Goal: Book appointment/travel/reservation

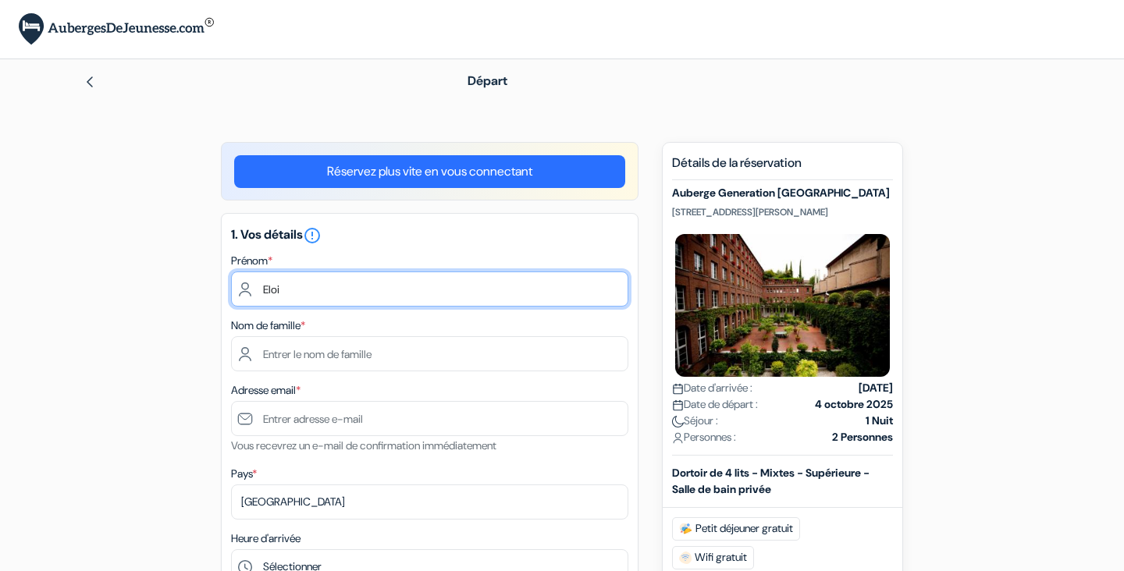
type input "Eloi"
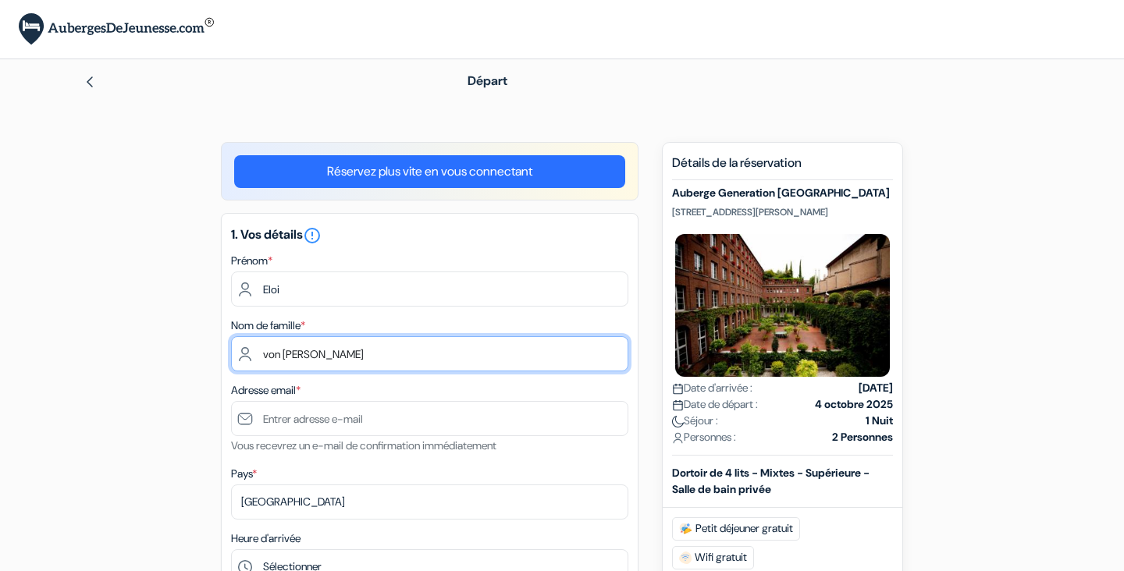
type input "von [PERSON_NAME]"
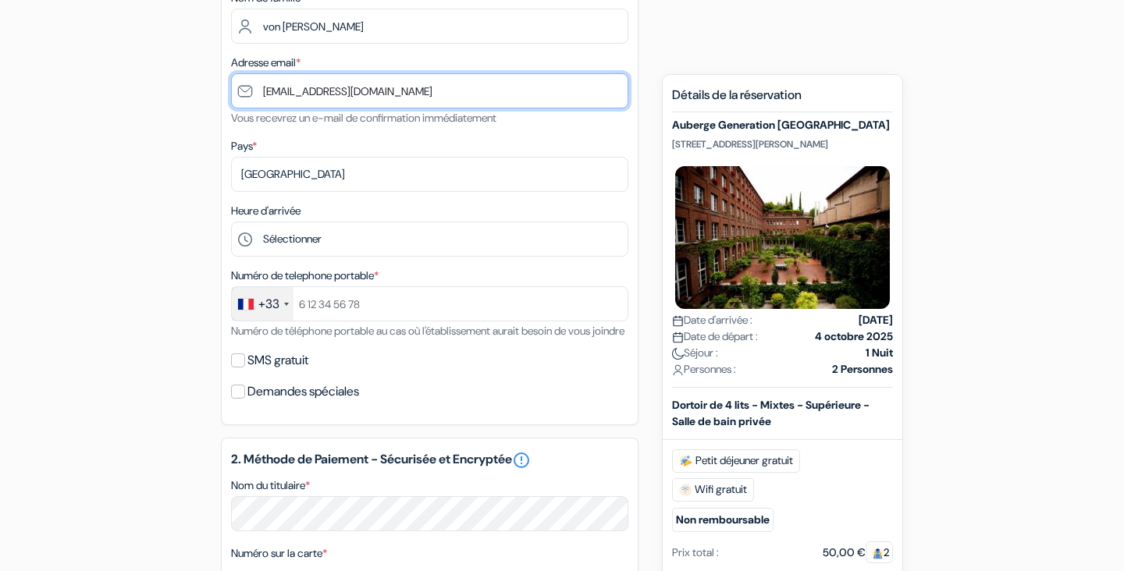
scroll to position [347, 0]
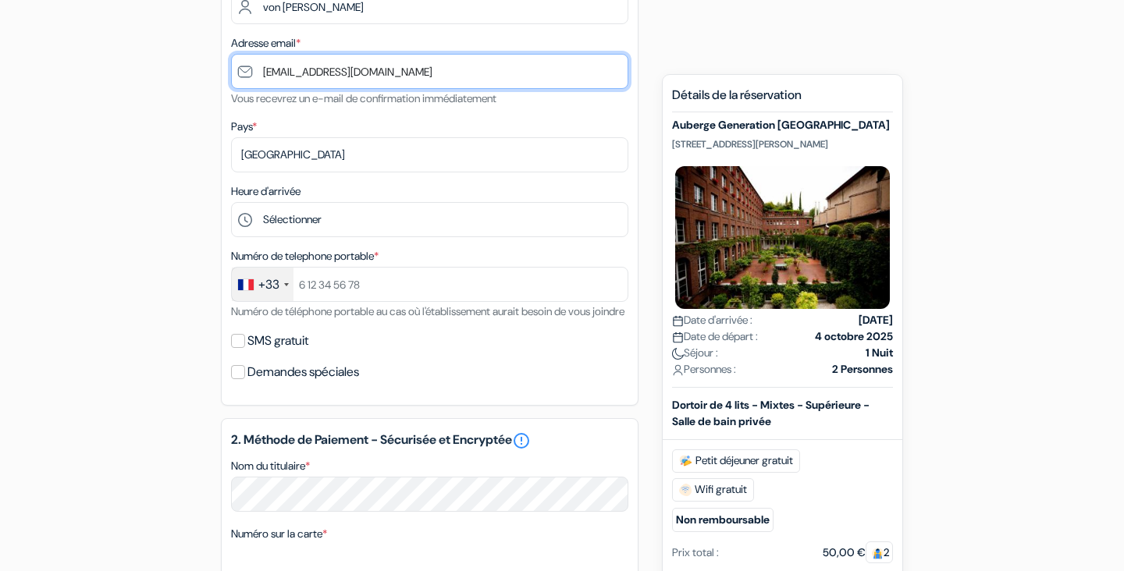
type input "[EMAIL_ADDRESS][DOMAIN_NAME]"
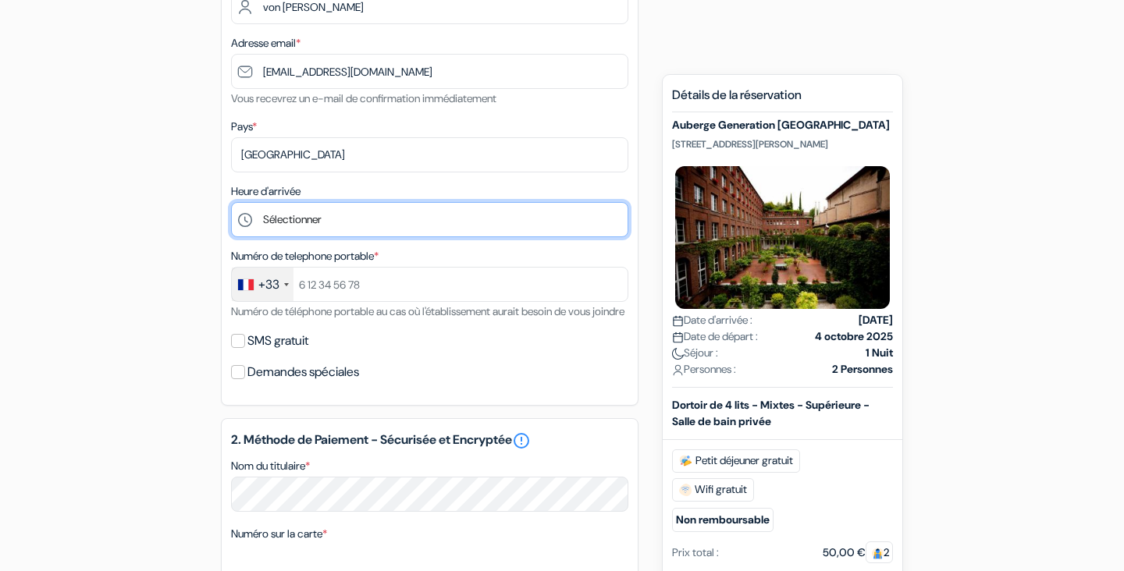
select select "18"
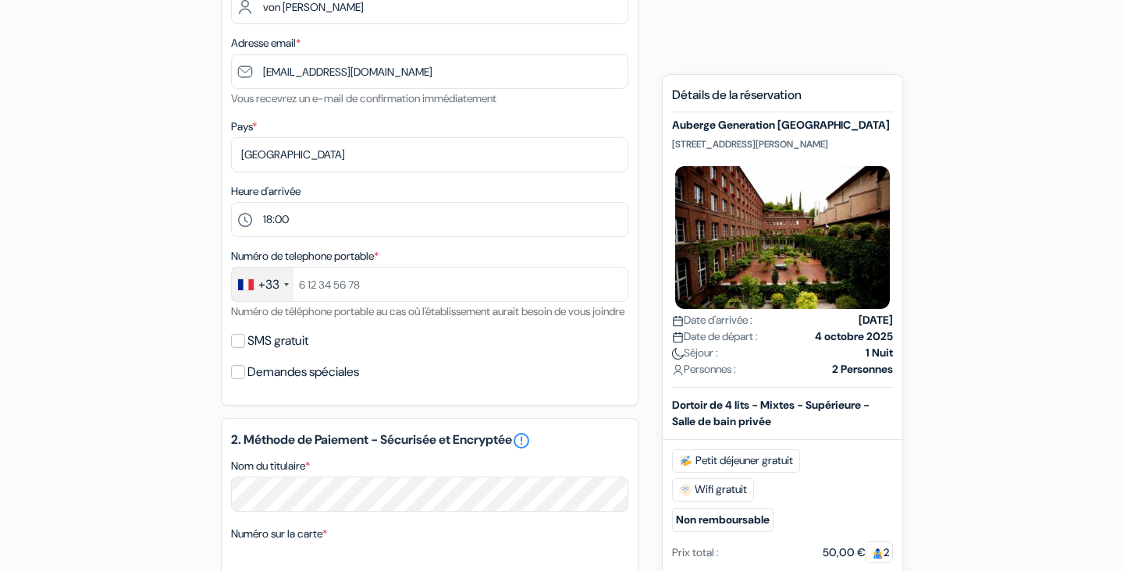
click at [290, 285] on div "+33" at bounding box center [263, 285] width 62 height 34
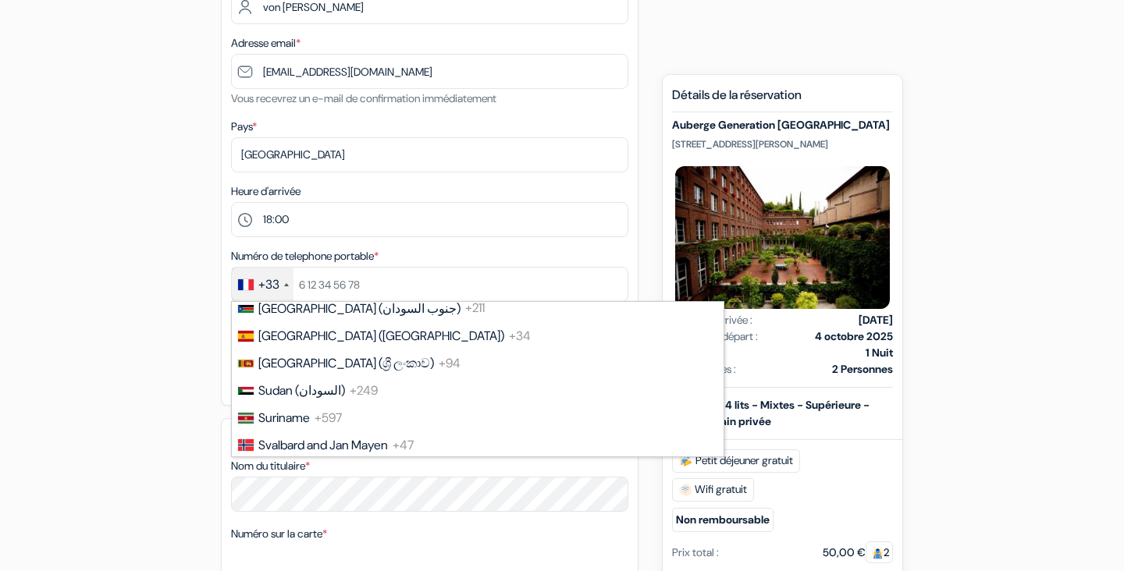
scroll to position [5759, 0]
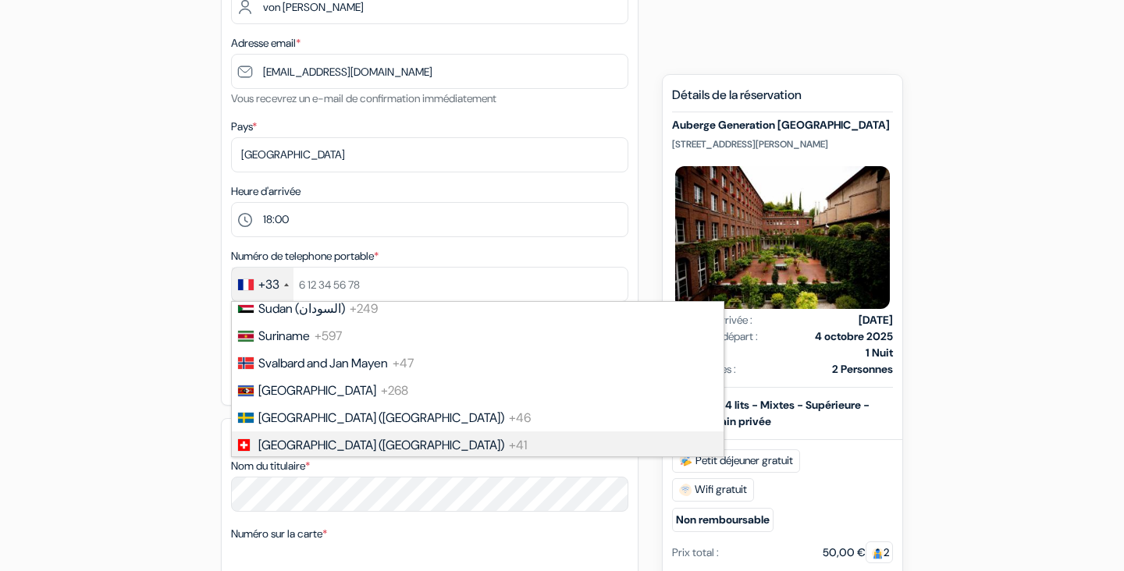
click at [290, 432] on li "[GEOGRAPHIC_DATA] ([GEOGRAPHIC_DATA]) +41" at bounding box center [476, 445] width 493 height 27
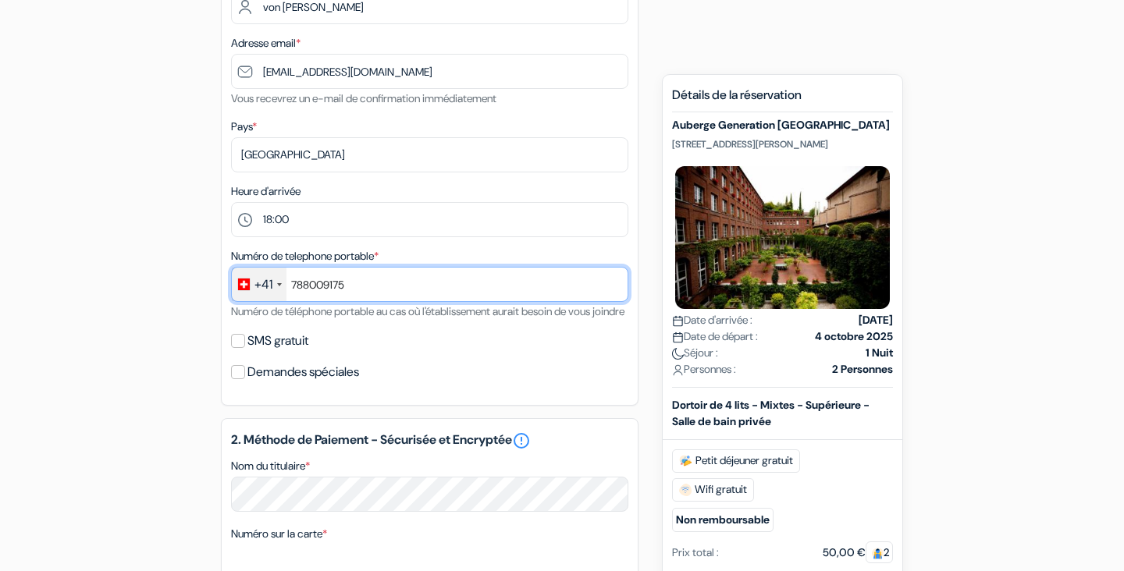
scroll to position [342, 0]
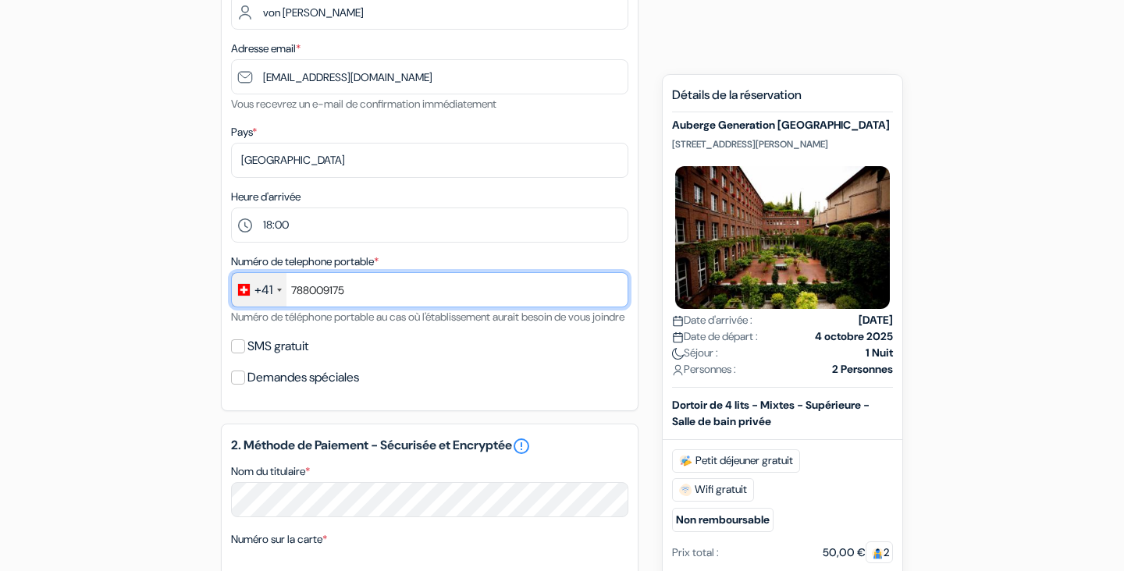
type input "788009175"
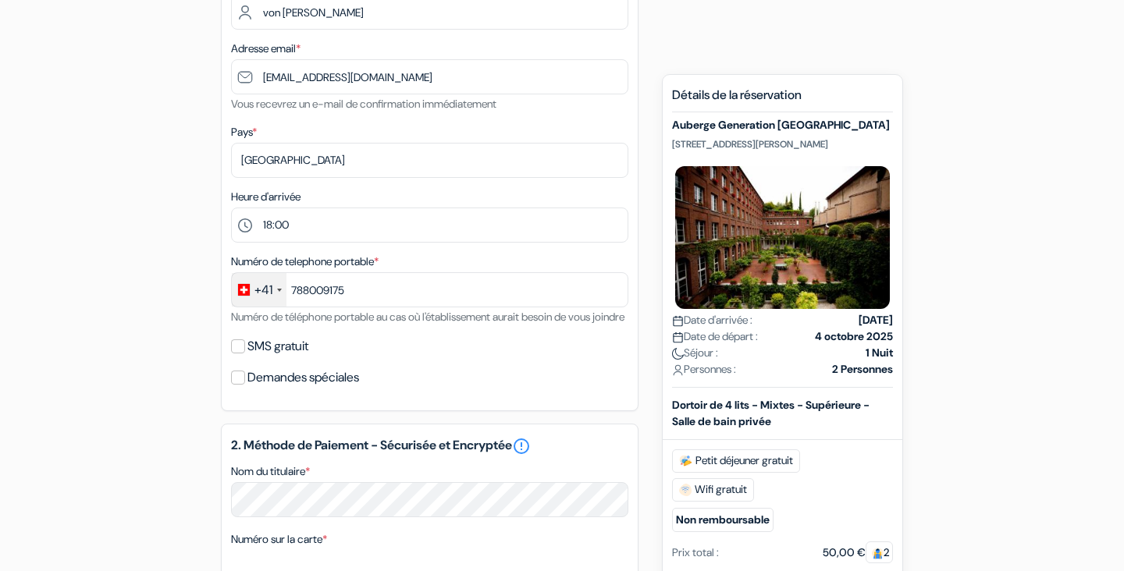
click at [443, 358] on div "SMS gratuit" at bounding box center [429, 347] width 397 height 22
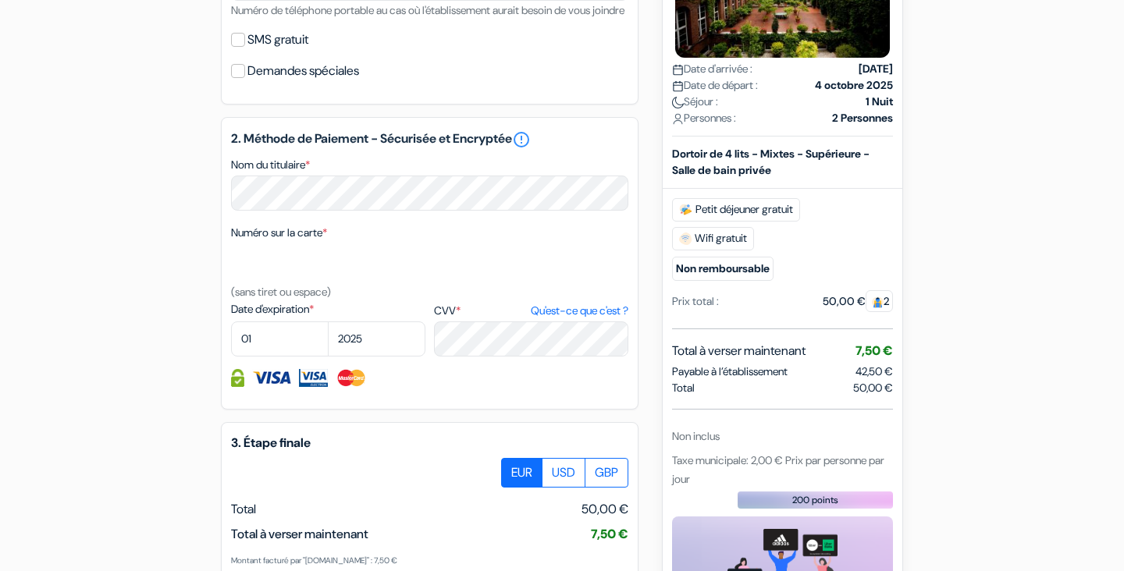
scroll to position [650, 0]
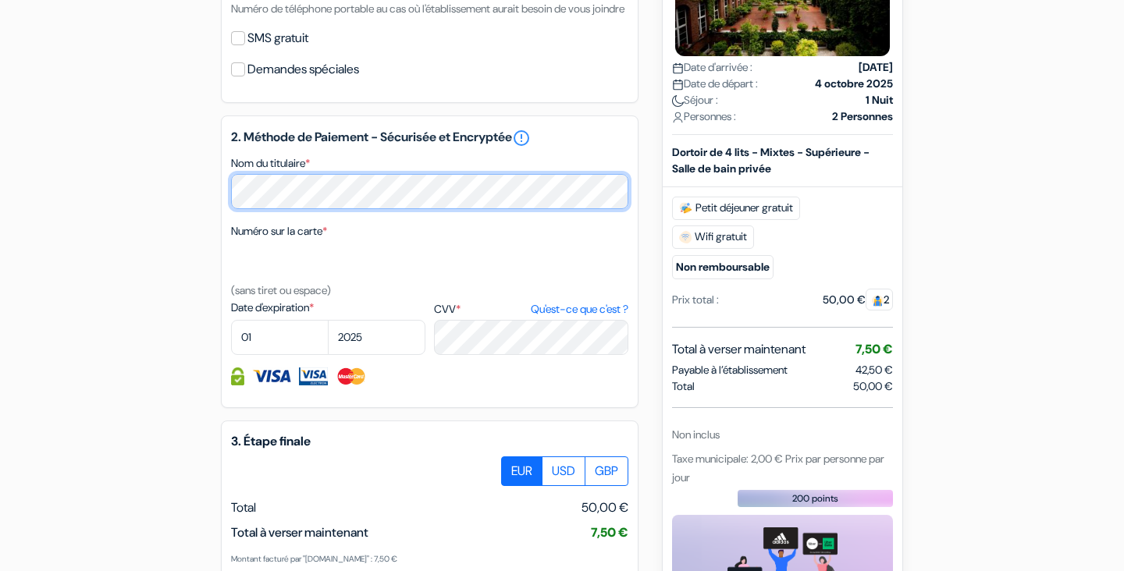
click at [137, 212] on div "add_box Auberge Generation [GEOGRAPHIC_DATA] [STREET_ADDRESS][PERSON_NAME] Déta…" at bounding box center [562, 121] width 1031 height 1259
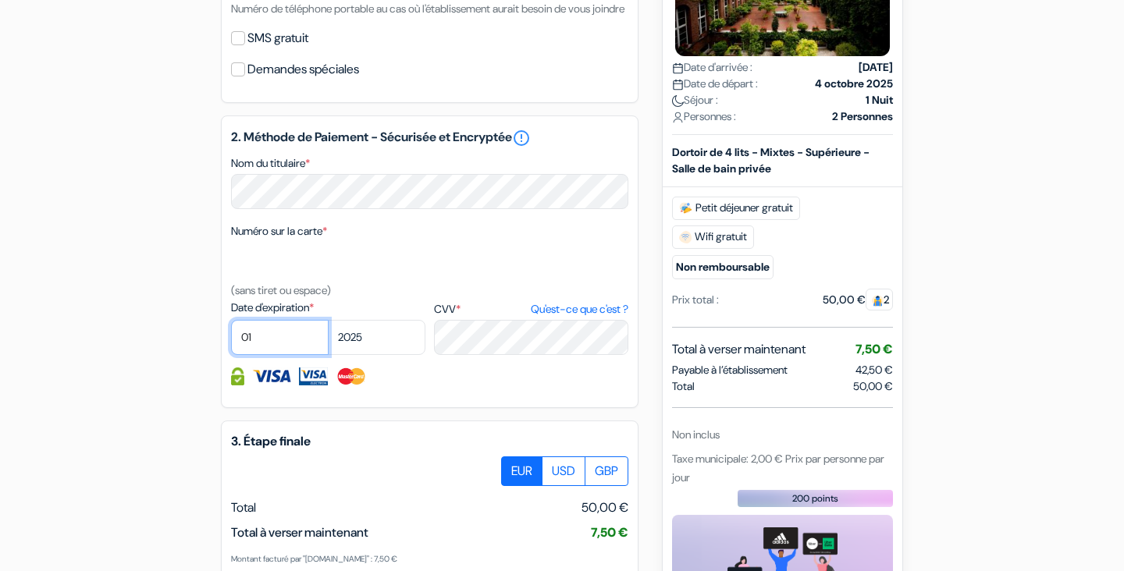
click at [290, 351] on select "01 02 03 04 05 06 07 08 09 10 11 12" at bounding box center [280, 337] width 98 height 35
select select "06"
select select "2026"
click at [498, 408] on div "2. Méthode de Paiement - Sécurisée et Encryptée error_outline Nom du titulaire …" at bounding box center [430, 262] width 418 height 293
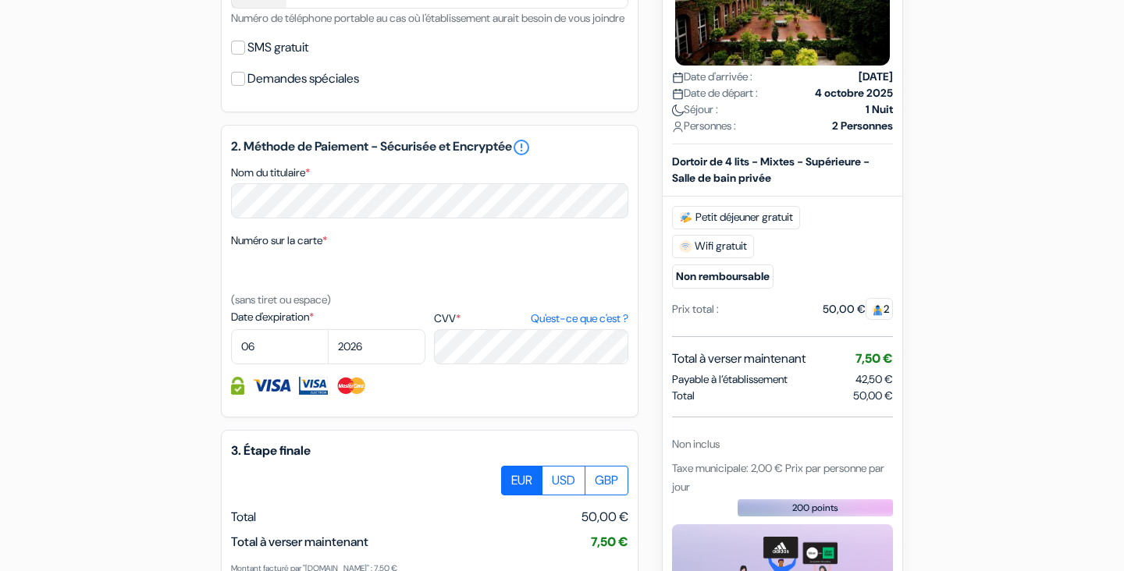
scroll to position [640, 0]
